Goal: Task Accomplishment & Management: Use online tool/utility

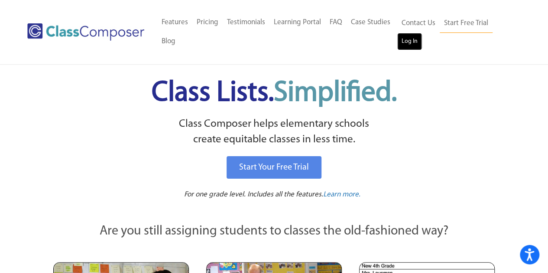
click at [409, 40] on link "Log In" at bounding box center [409, 41] width 25 height 17
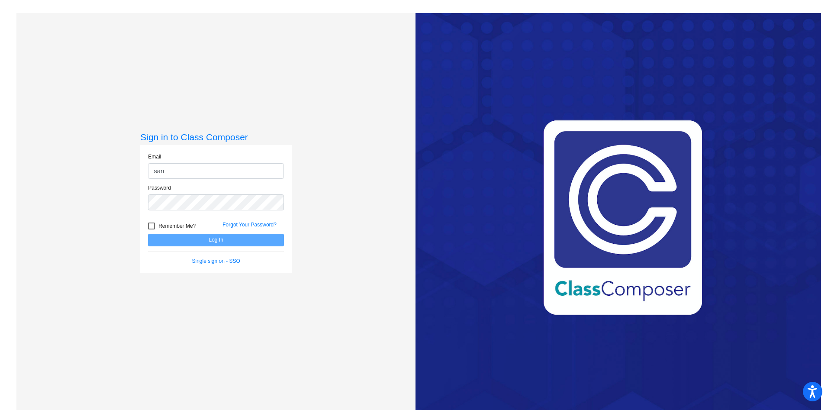
type input "[EMAIL_ADDRESS][DOMAIN_NAME]"
click at [148, 234] on button "Log In" at bounding box center [216, 240] width 136 height 13
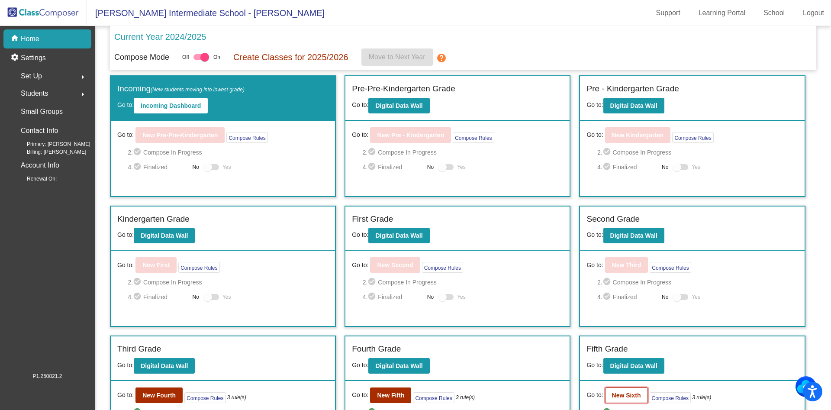
click at [624, 393] on b "New Sixth" at bounding box center [626, 395] width 29 height 7
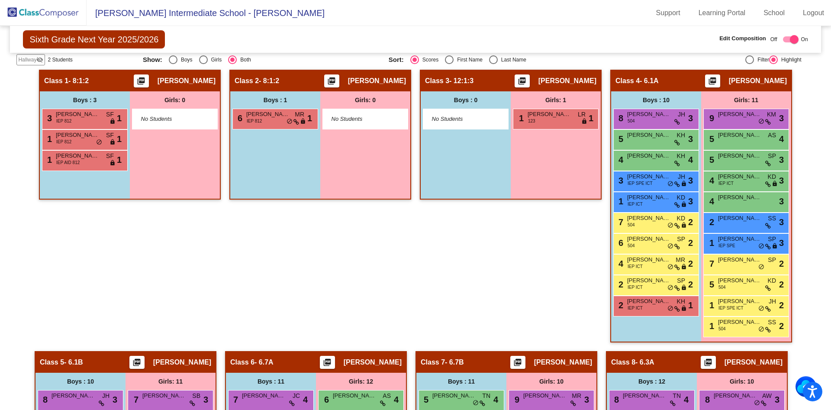
scroll to position [367, 0]
